Goal: Information Seeking & Learning: Learn about a topic

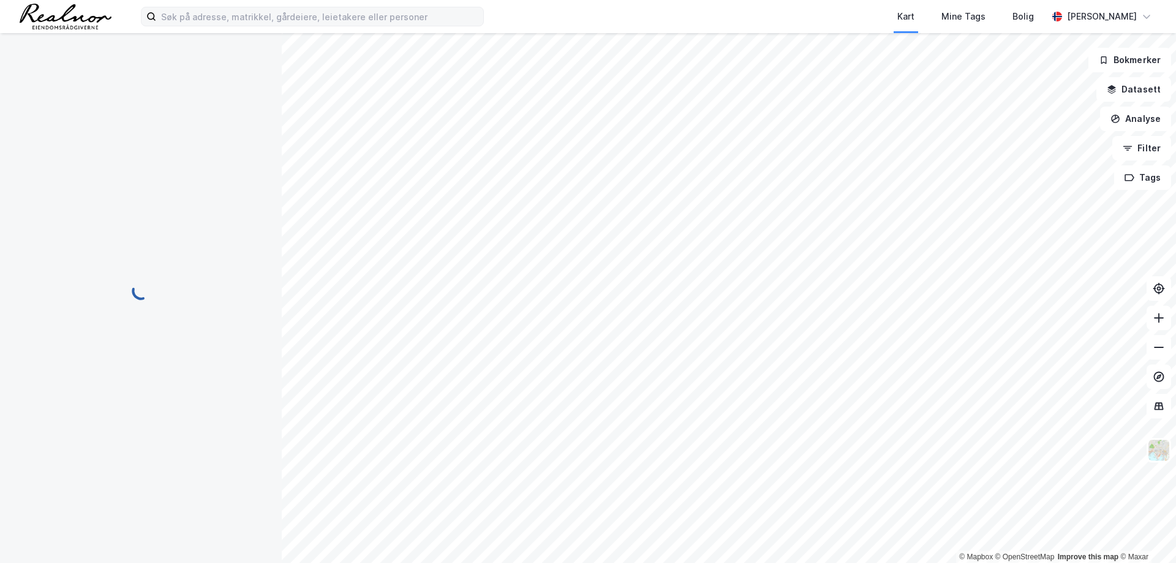
click at [261, 34] on div at bounding box center [141, 298] width 282 height 530
click at [253, 17] on input at bounding box center [319, 16] width 327 height 18
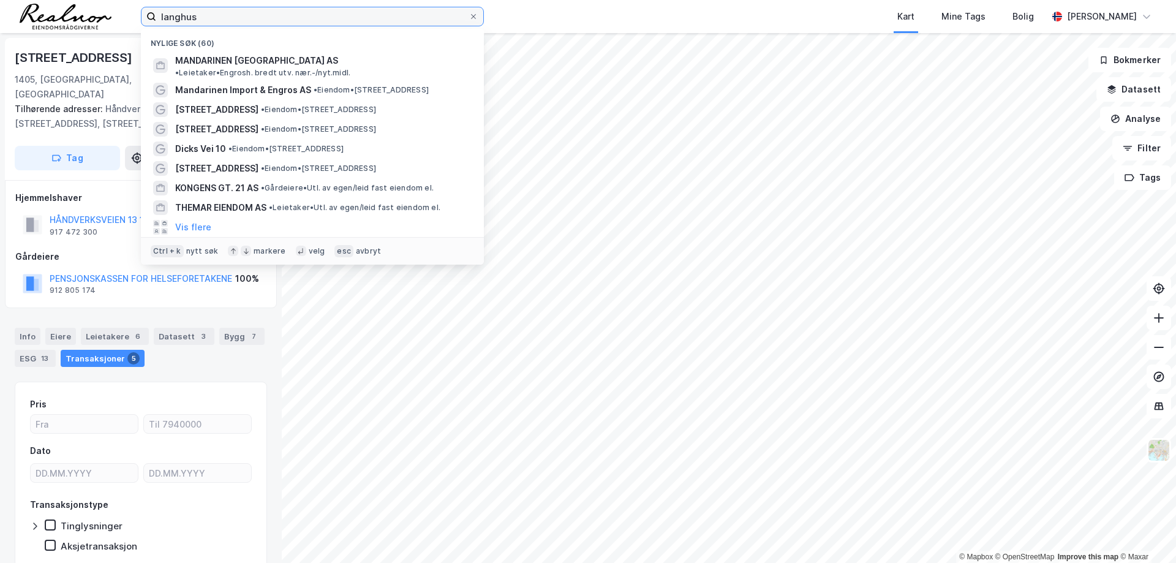
type input "langhus"
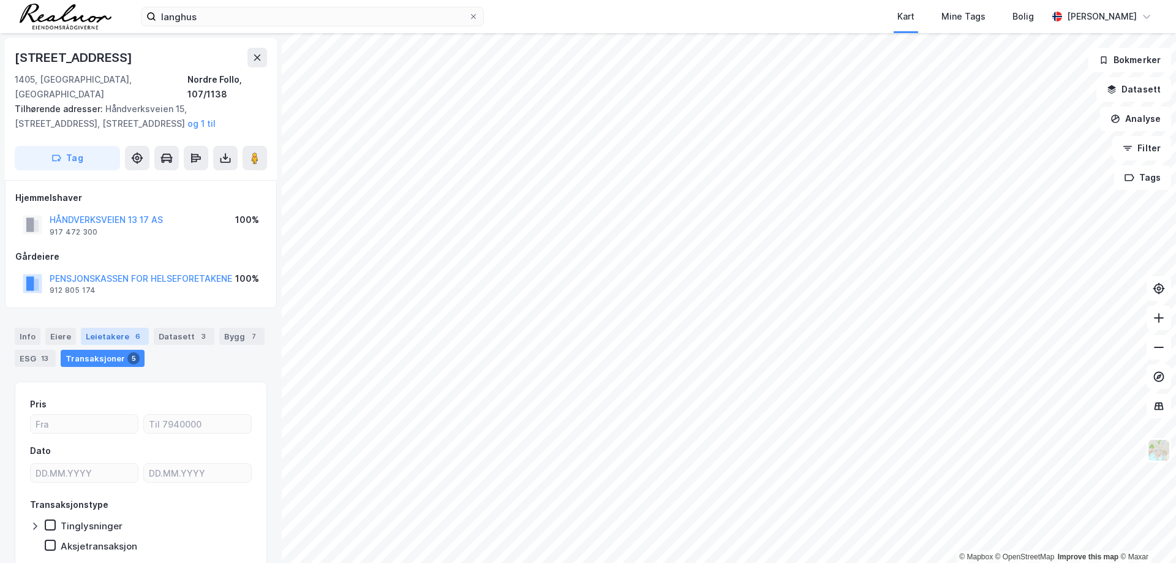
click at [108, 328] on div "Leietakere 6" at bounding box center [115, 336] width 68 height 17
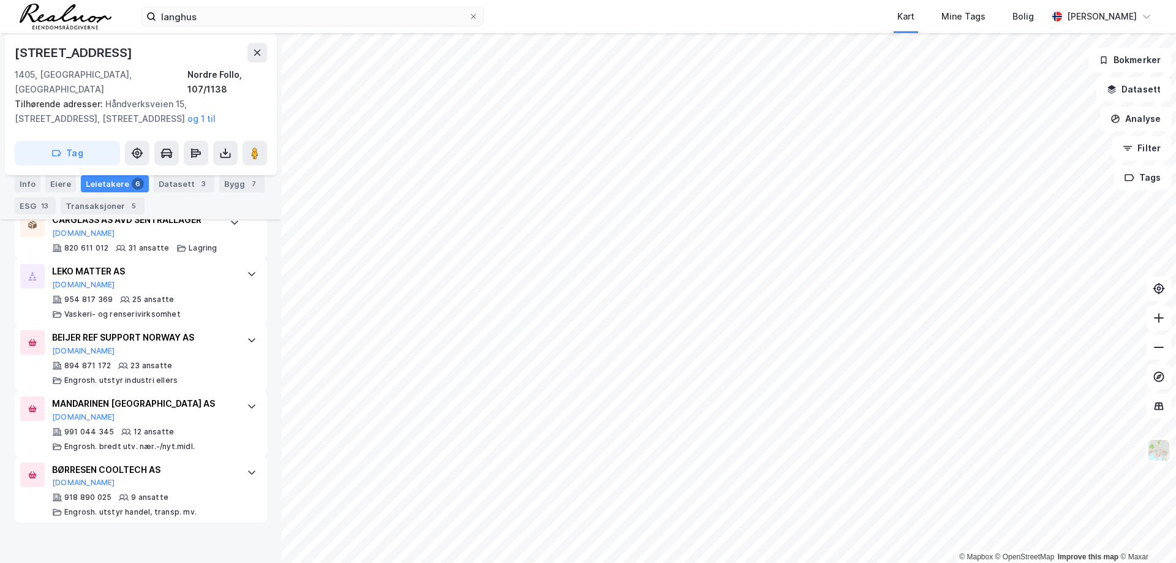
scroll to position [422, 0]
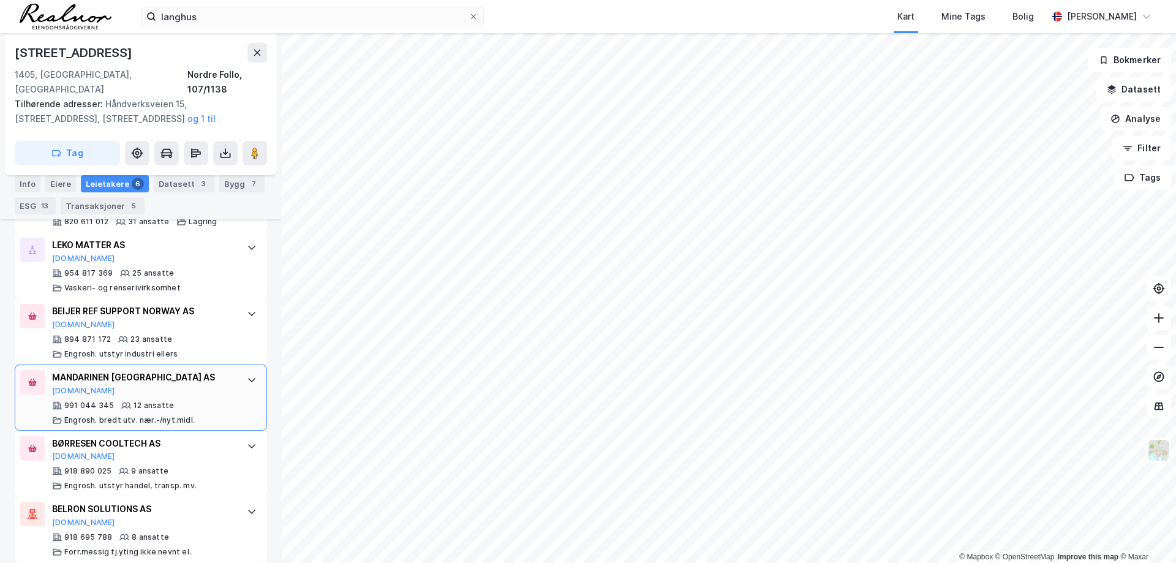
click at [193, 370] on div "MANDARINEN [GEOGRAPHIC_DATA] AS" at bounding box center [143, 377] width 182 height 15
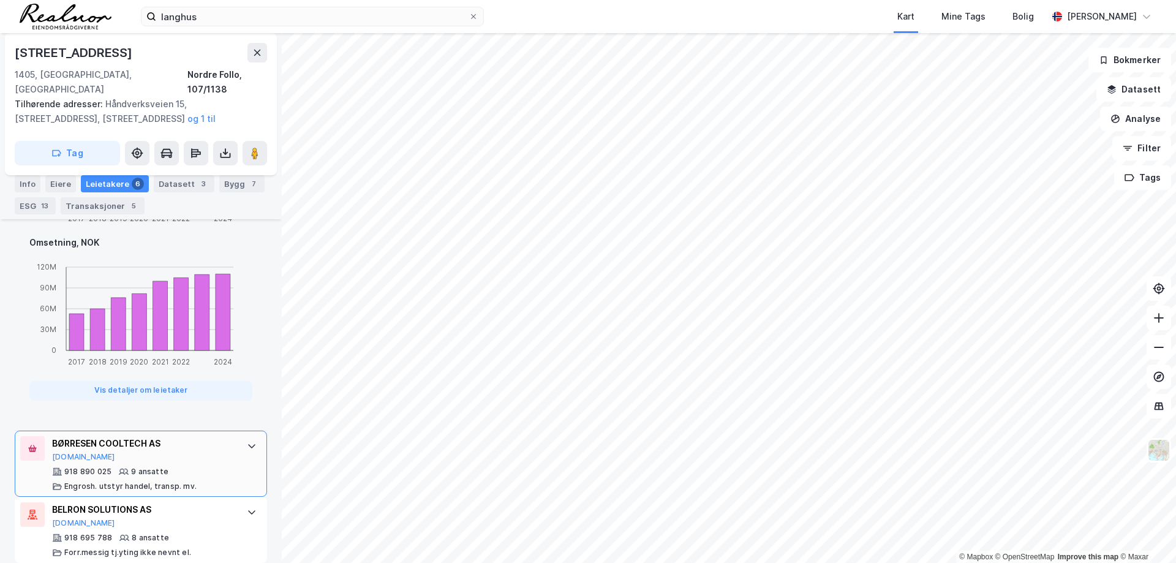
scroll to position [677, 0]
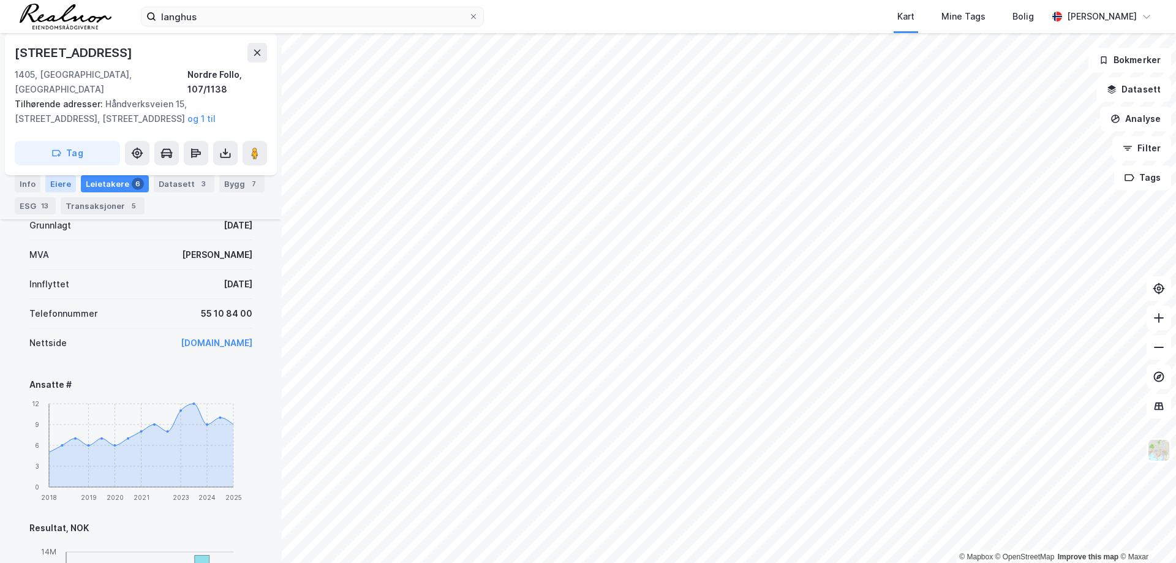
click at [63, 179] on div "Eiere" at bounding box center [60, 183] width 31 height 17
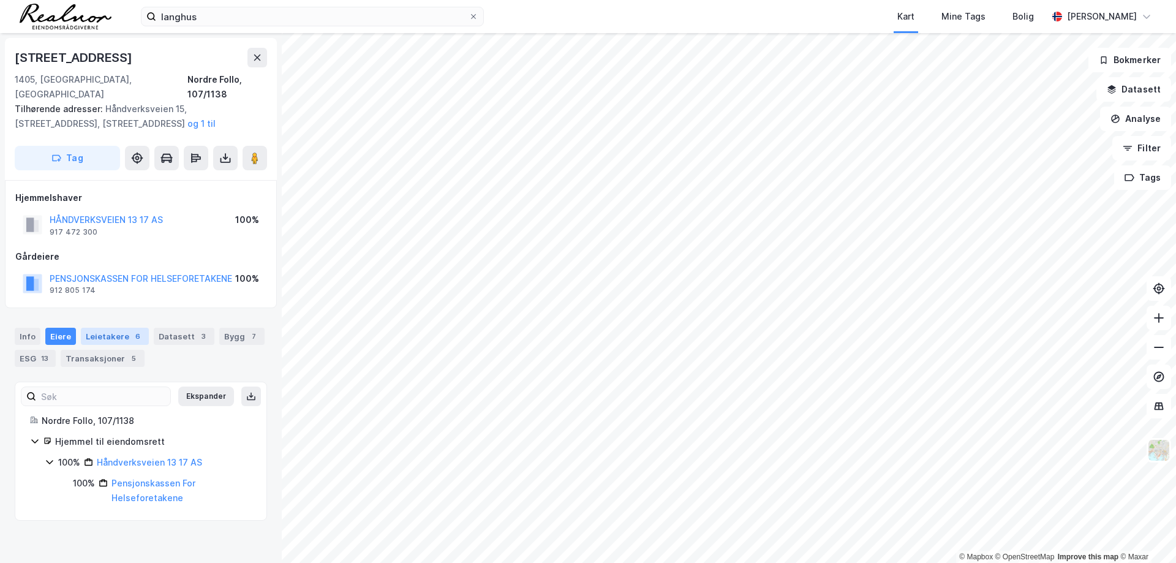
click at [109, 328] on div "Leietakere 6" at bounding box center [115, 336] width 68 height 17
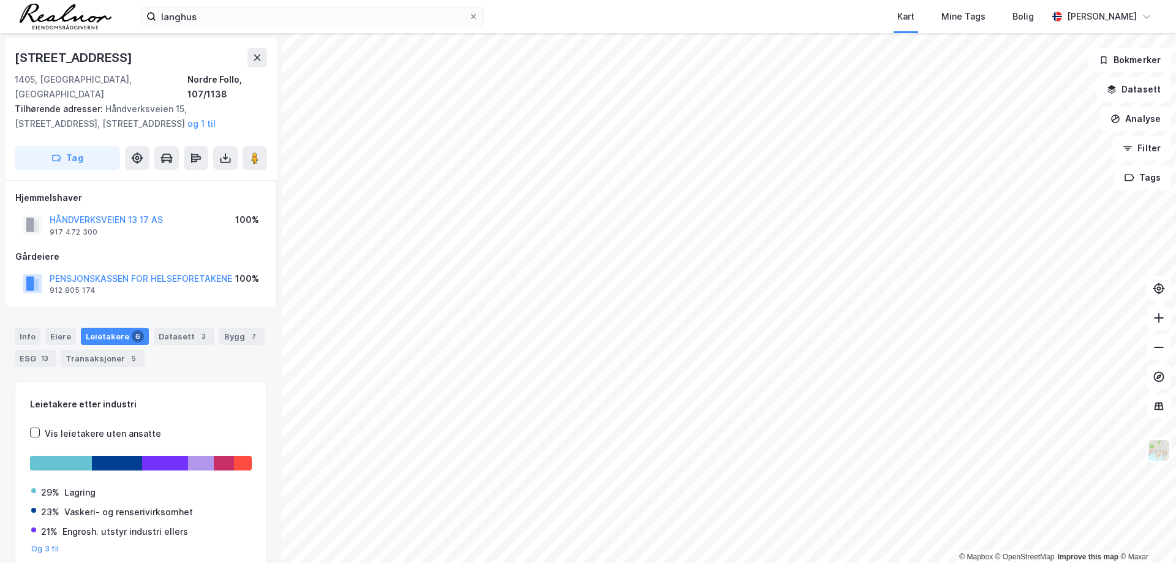
scroll to position [1, 0]
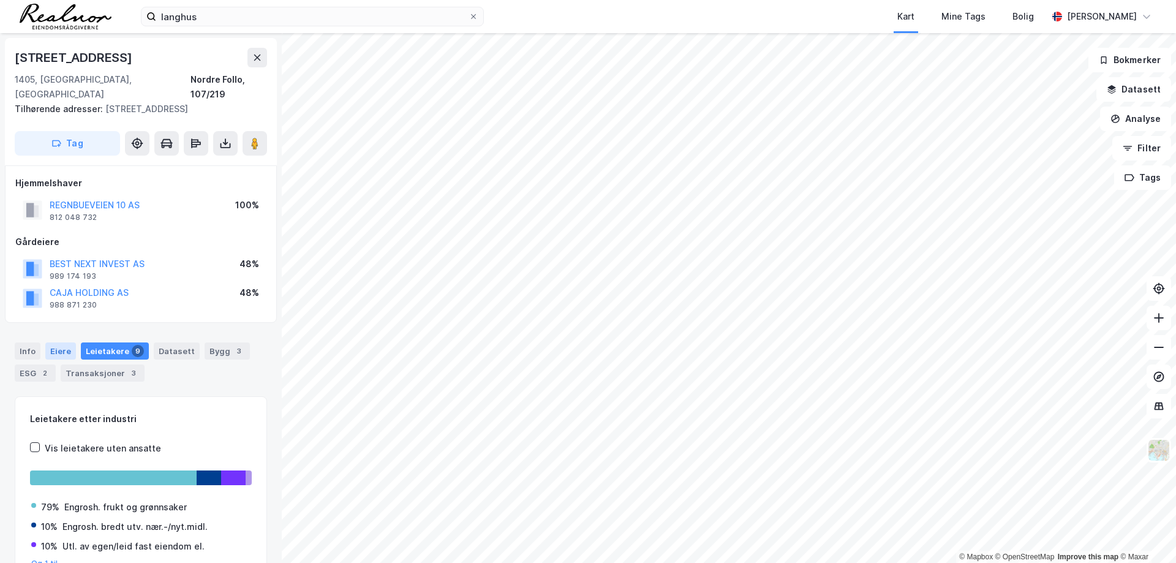
click at [60, 342] on div "Eiere" at bounding box center [60, 350] width 31 height 17
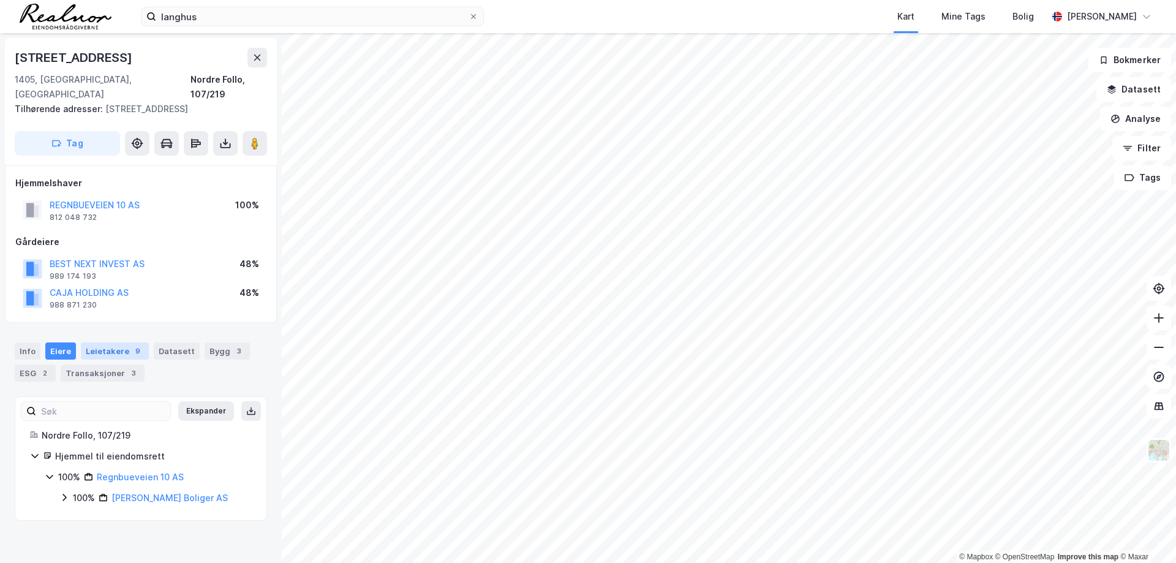
click at [98, 342] on div "Leietakere 9" at bounding box center [115, 350] width 68 height 17
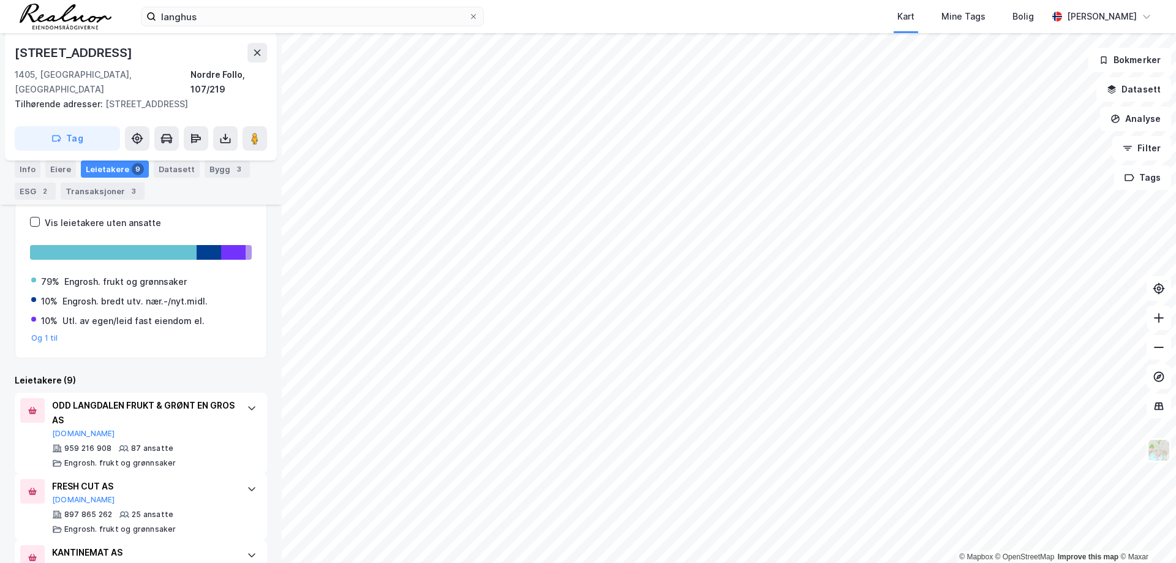
scroll to position [239, 0]
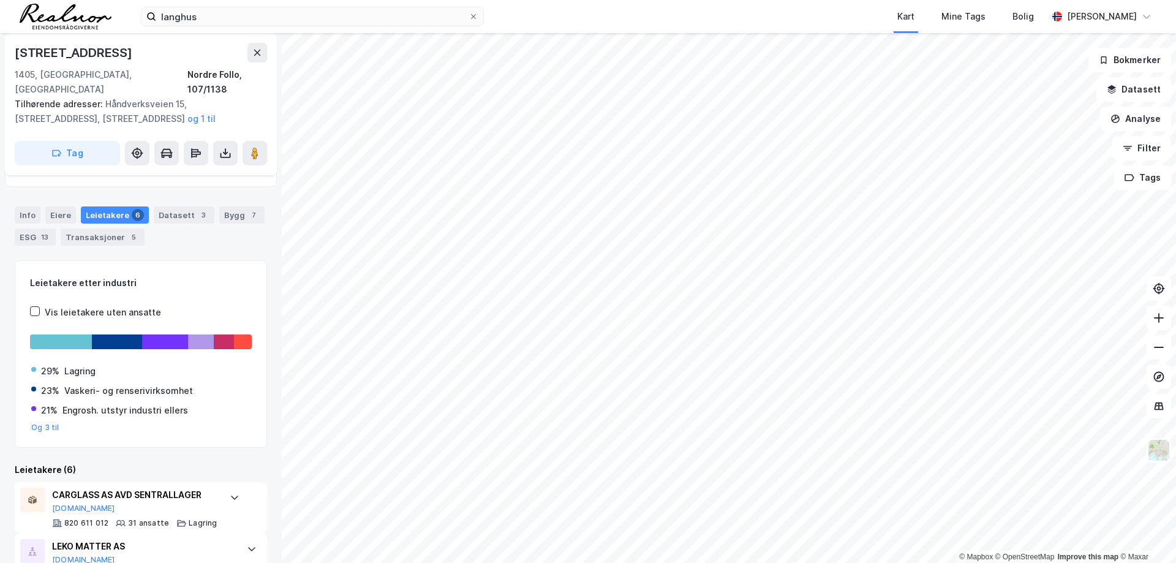
scroll to position [285, 0]
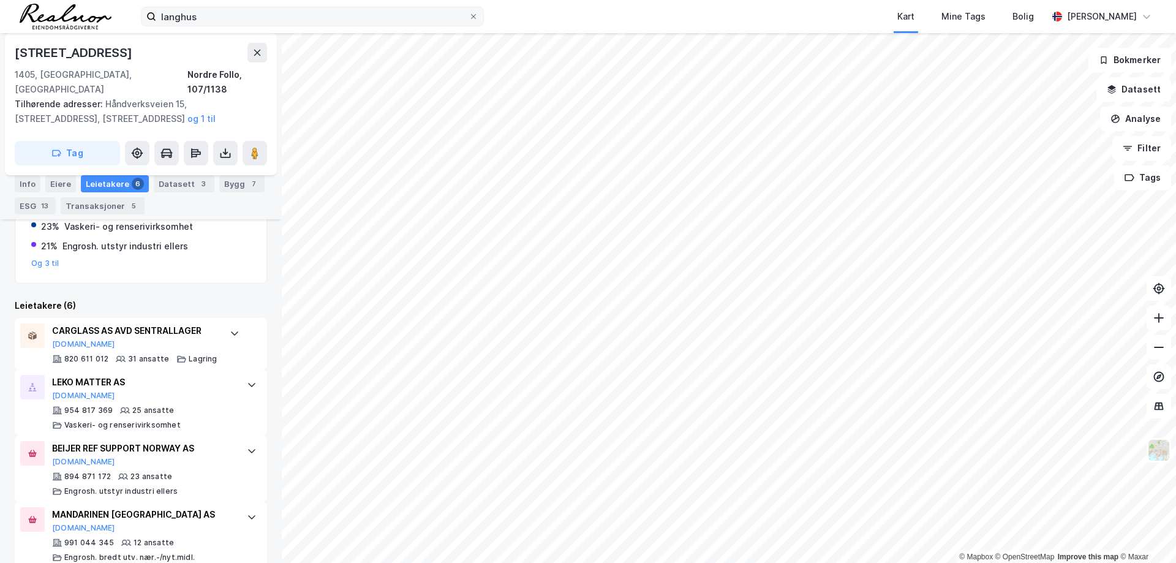
drag, startPoint x: 475, startPoint y: 15, endPoint x: 452, endPoint y: 15, distance: 22.7
click at [473, 17] on icon at bounding box center [473, 16] width 7 height 7
click at [468, 17] on input "langhus" at bounding box center [312, 16] width 312 height 18
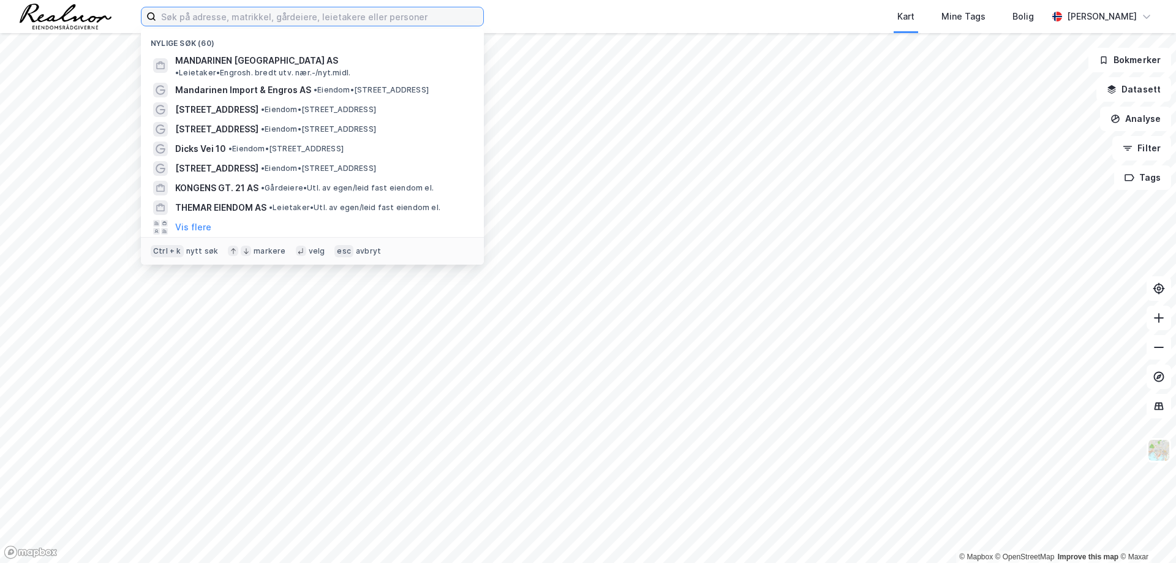
click at [203, 20] on input at bounding box center [319, 16] width 327 height 18
paste input "[STREET_ADDRESS]"
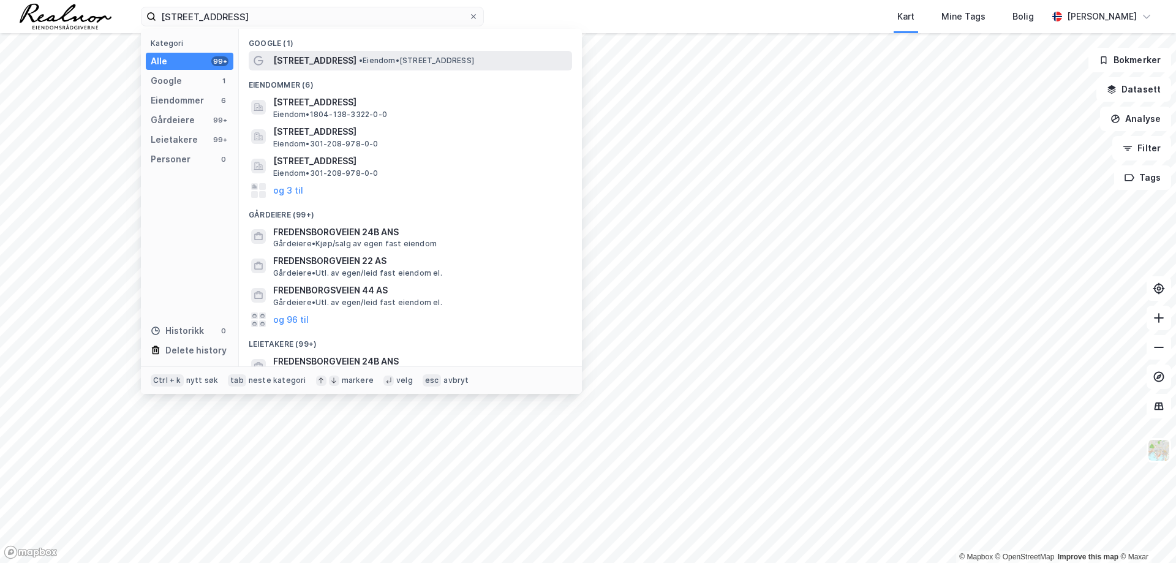
click at [438, 56] on span "• Eiendom • [STREET_ADDRESS]" at bounding box center [416, 61] width 115 height 10
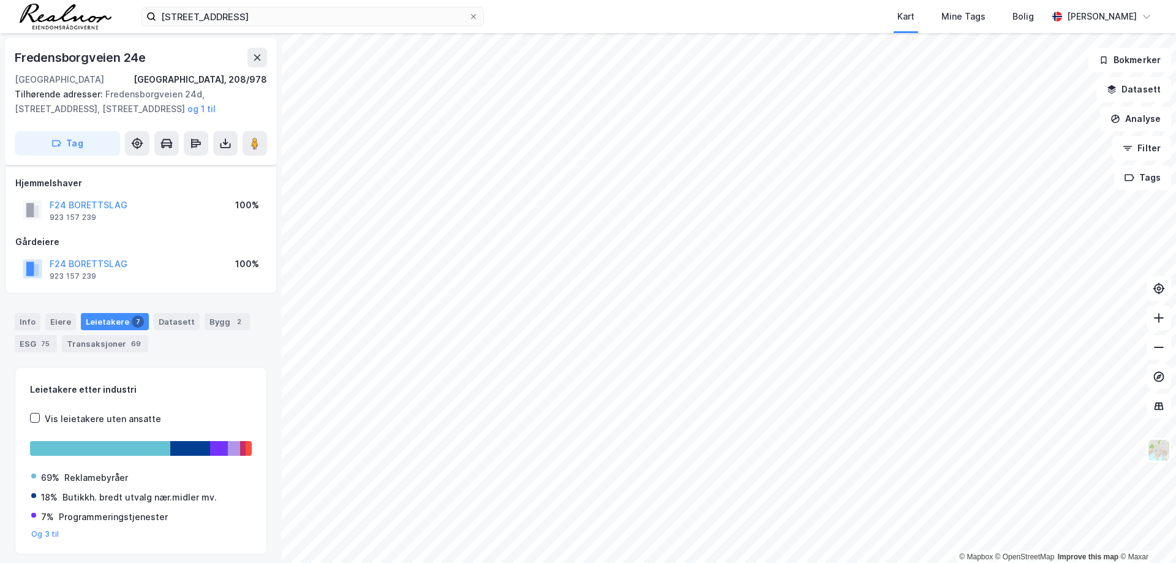
scroll to position [40, 0]
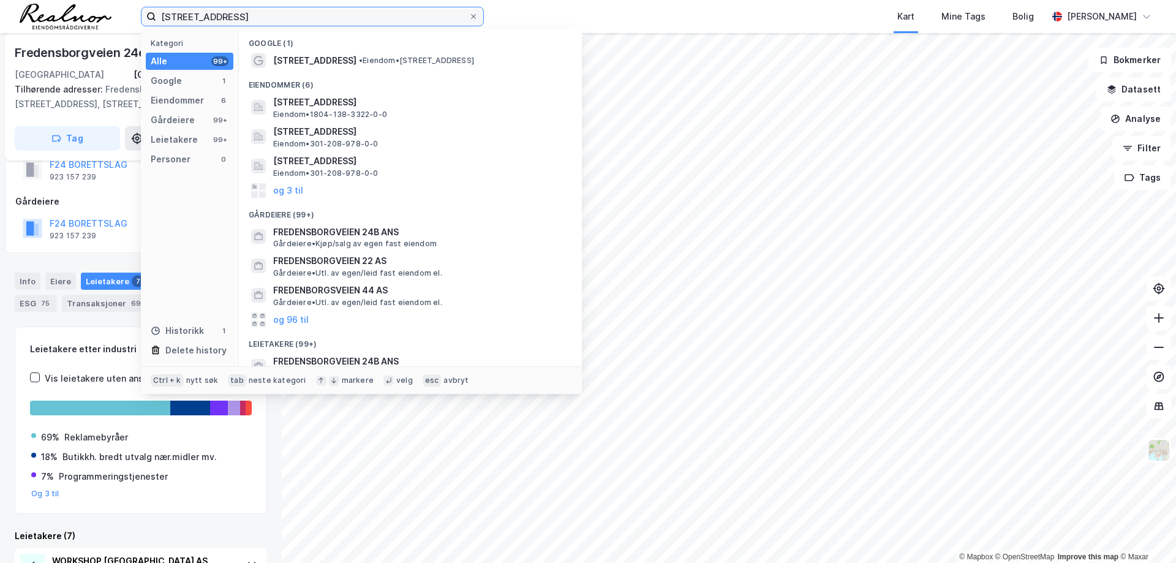
click at [269, 13] on input "[STREET_ADDRESS]" at bounding box center [312, 16] width 312 height 18
type input "[STREET_ADDRESS]"
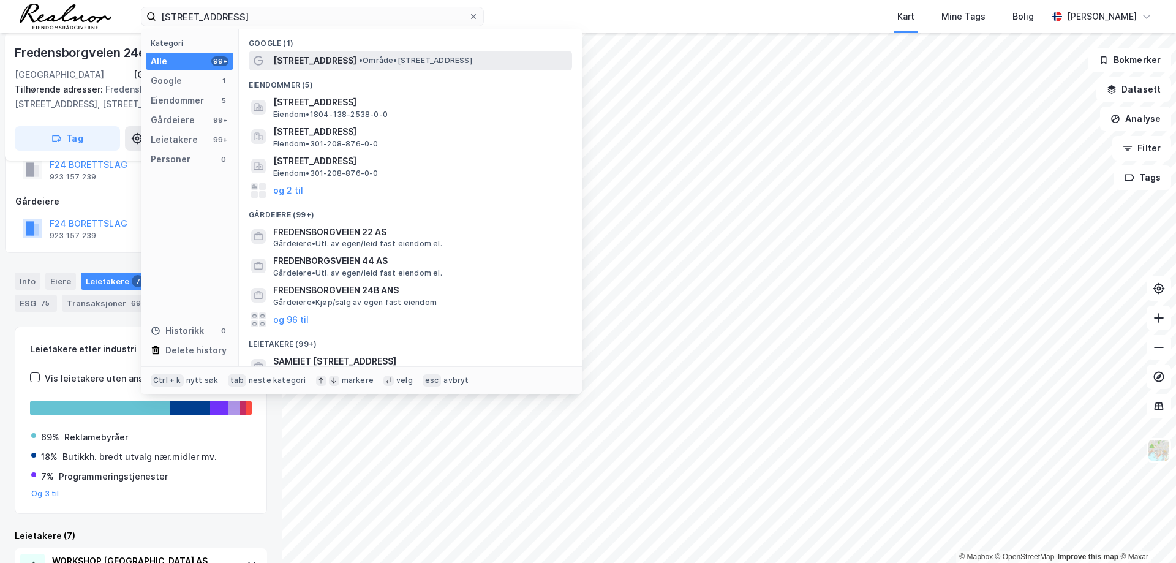
click at [415, 60] on span "• Område • [STREET_ADDRESS]" at bounding box center [415, 61] width 113 height 10
